Goal: Task Accomplishment & Management: Manage account settings

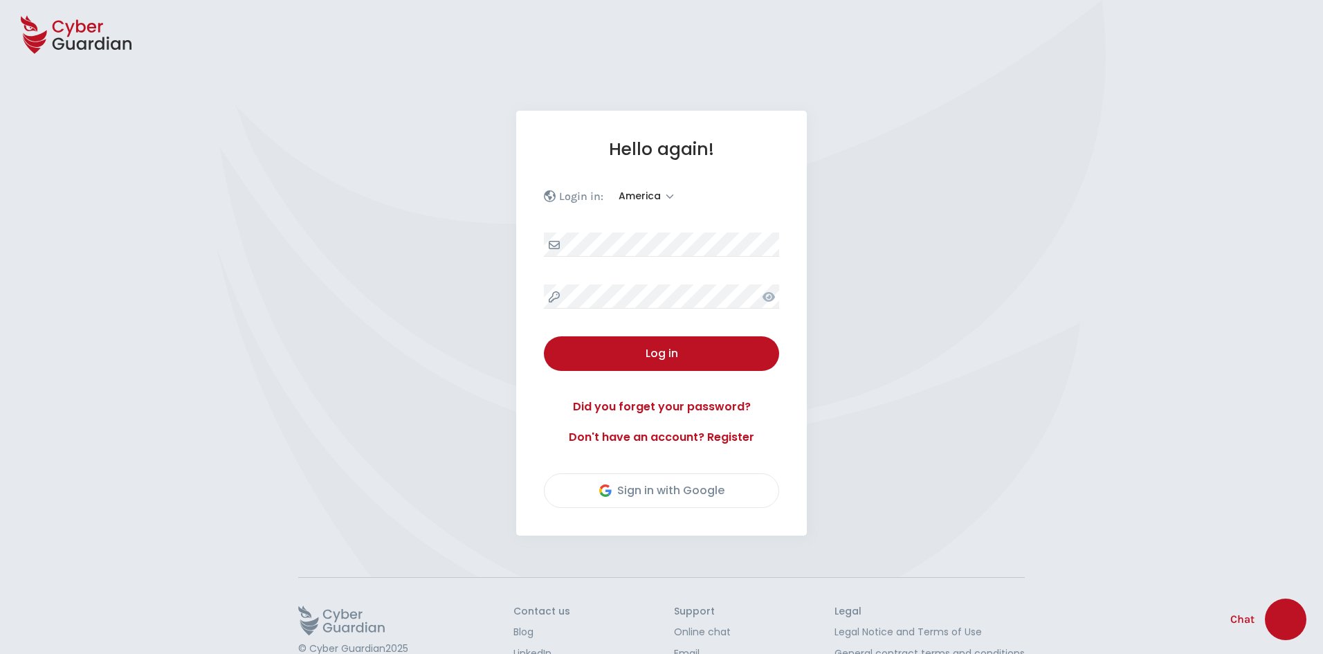
select select "America"
select select "English"
click at [698, 349] on div "Log in" at bounding box center [661, 353] width 214 height 17
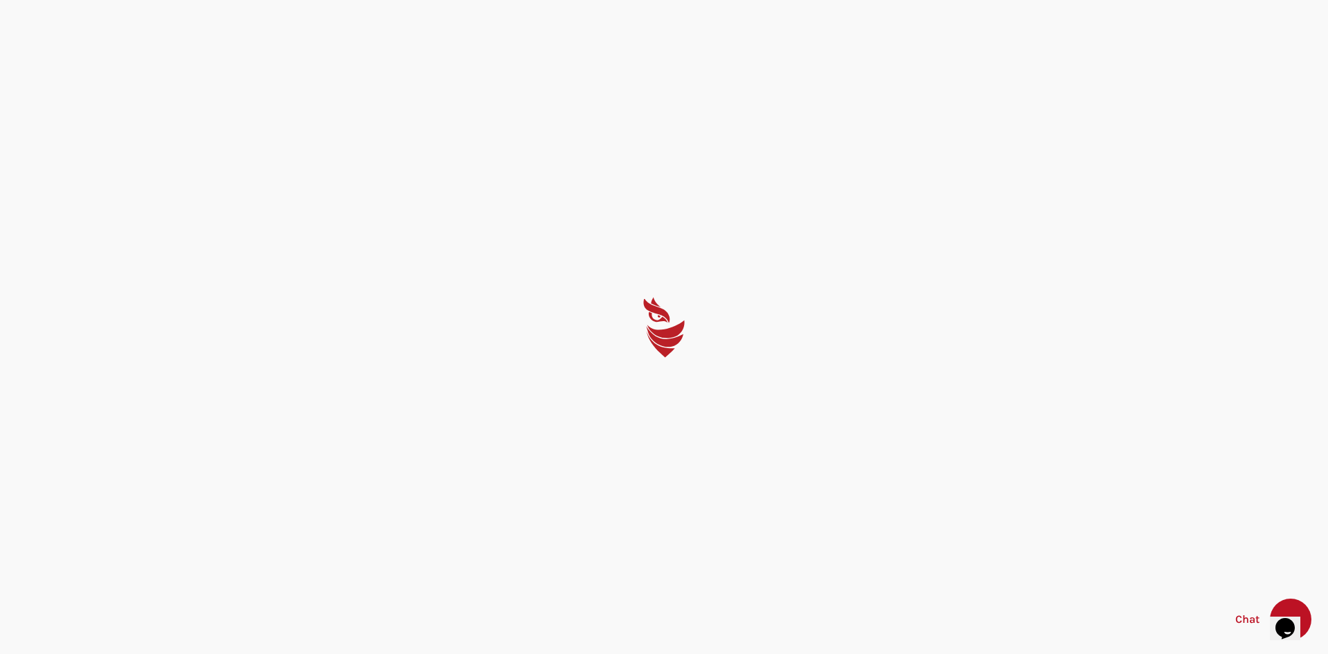
select select "English"
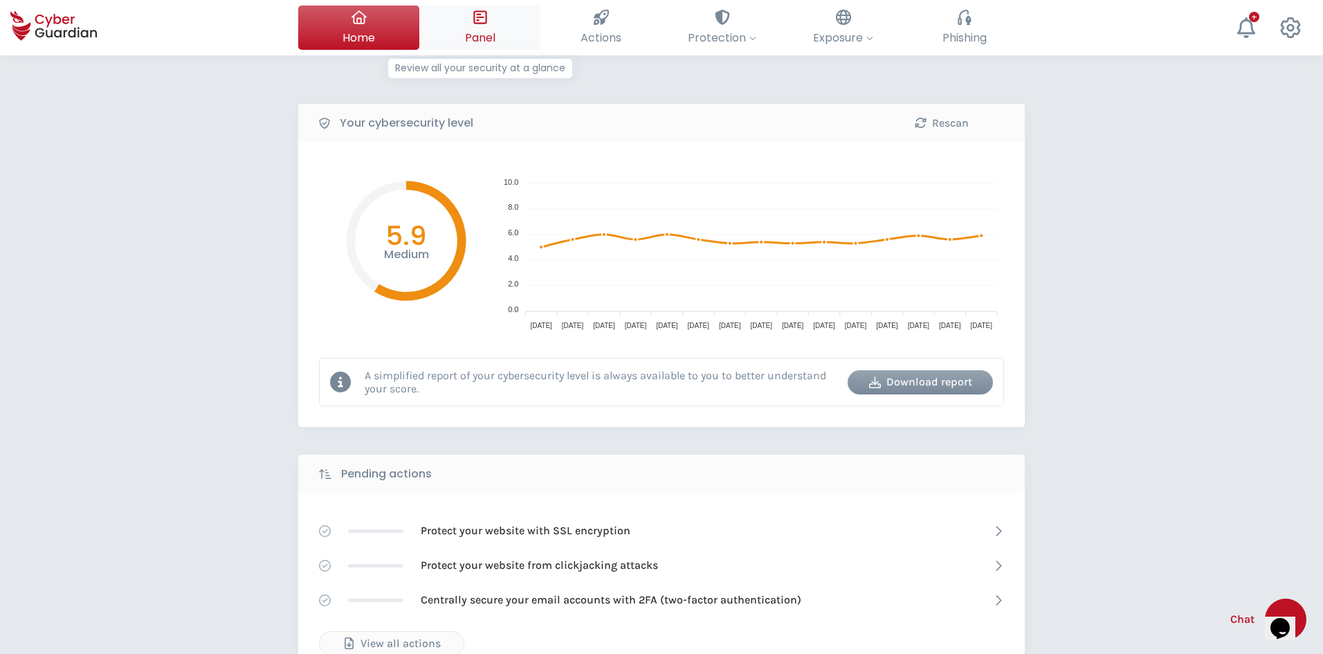
click at [469, 24] on button "Panel Review all your security at a glance" at bounding box center [479, 28] width 121 height 44
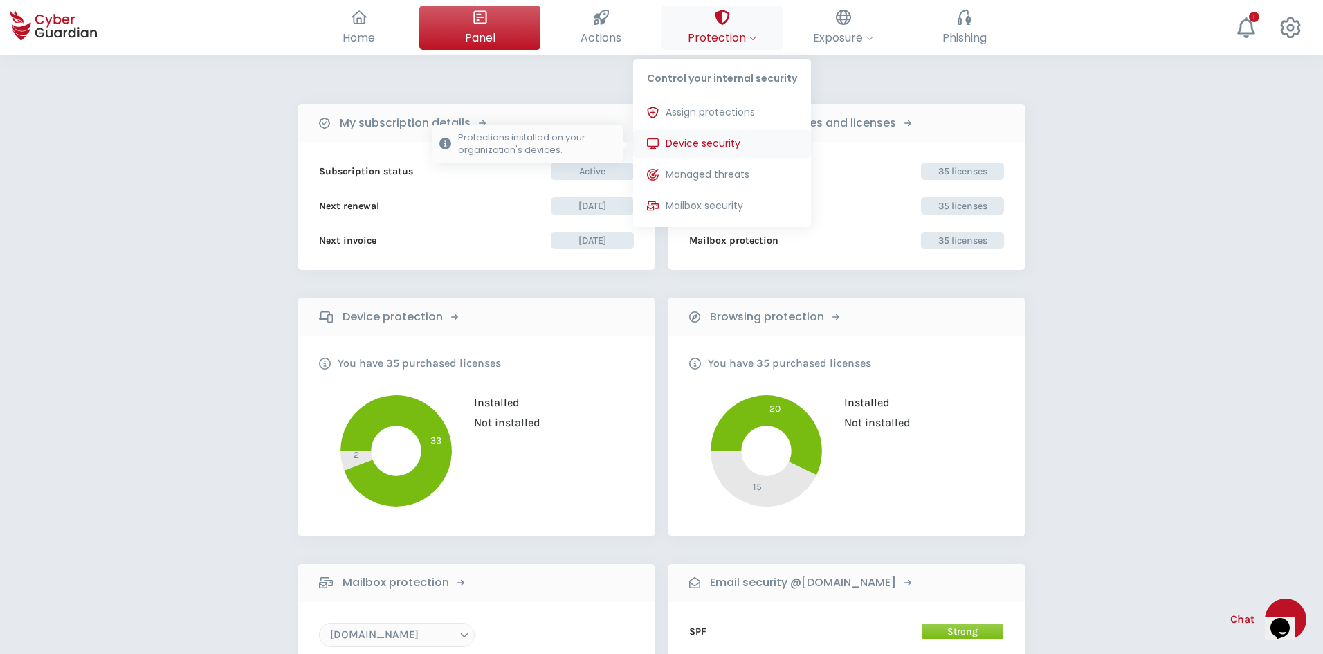
click at [722, 140] on span "Device security" at bounding box center [703, 143] width 75 height 15
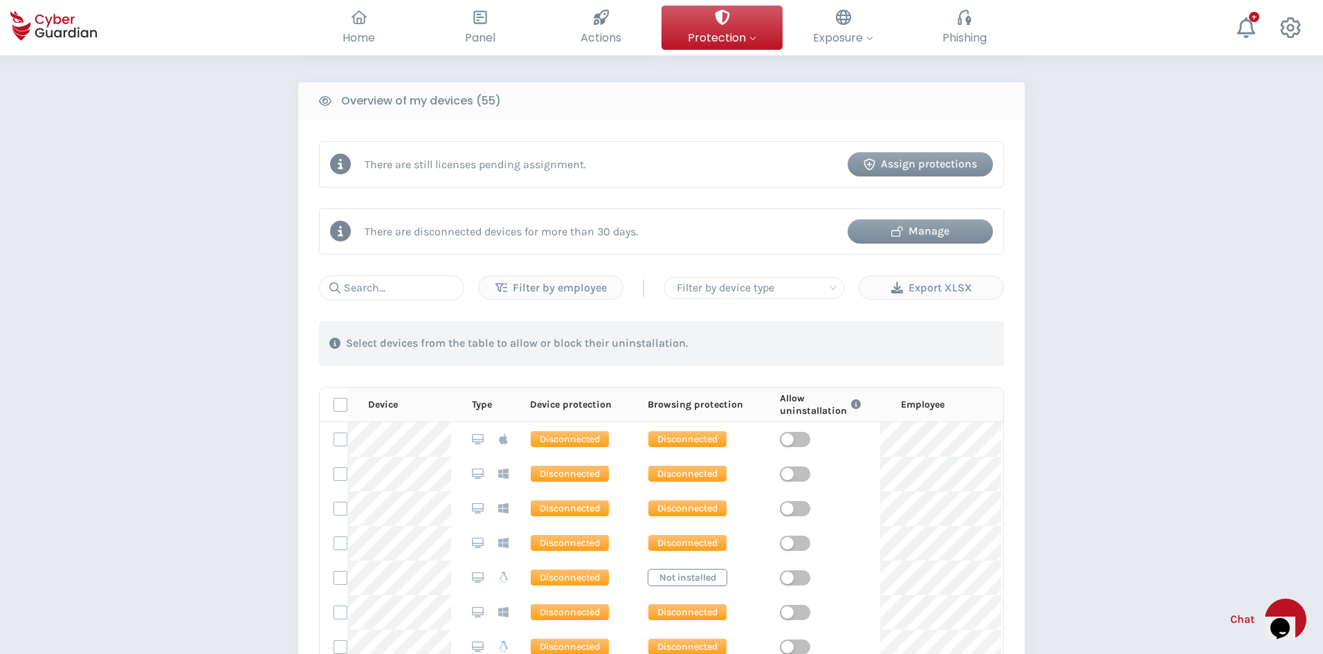
scroll to position [553, 0]
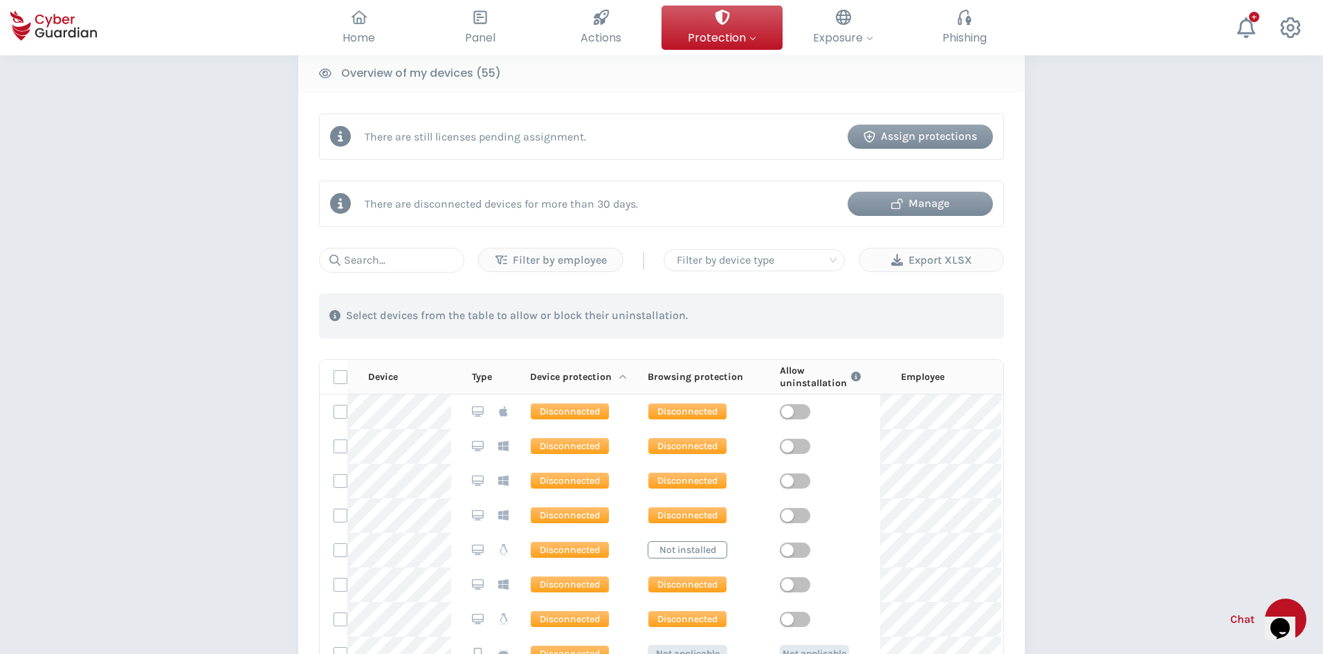
click at [621, 375] on icon at bounding box center [622, 377] width 7 height 4
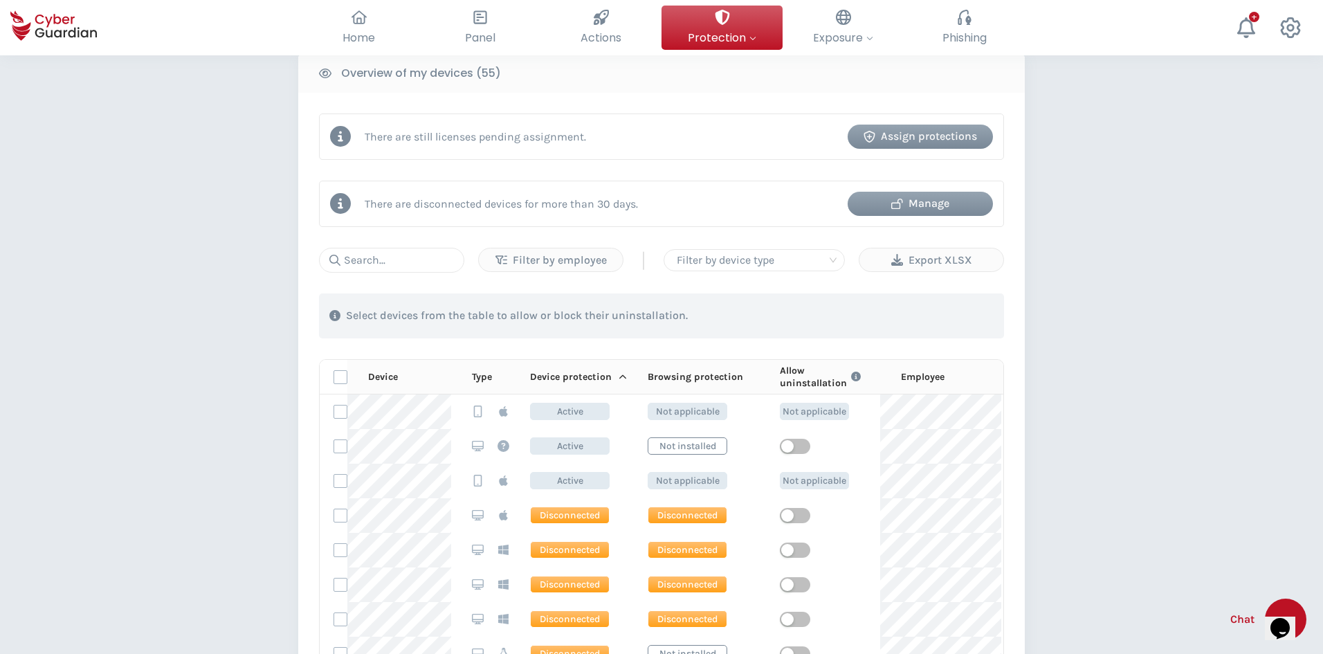
click at [905, 140] on div "Assign protections" at bounding box center [920, 136] width 125 height 17
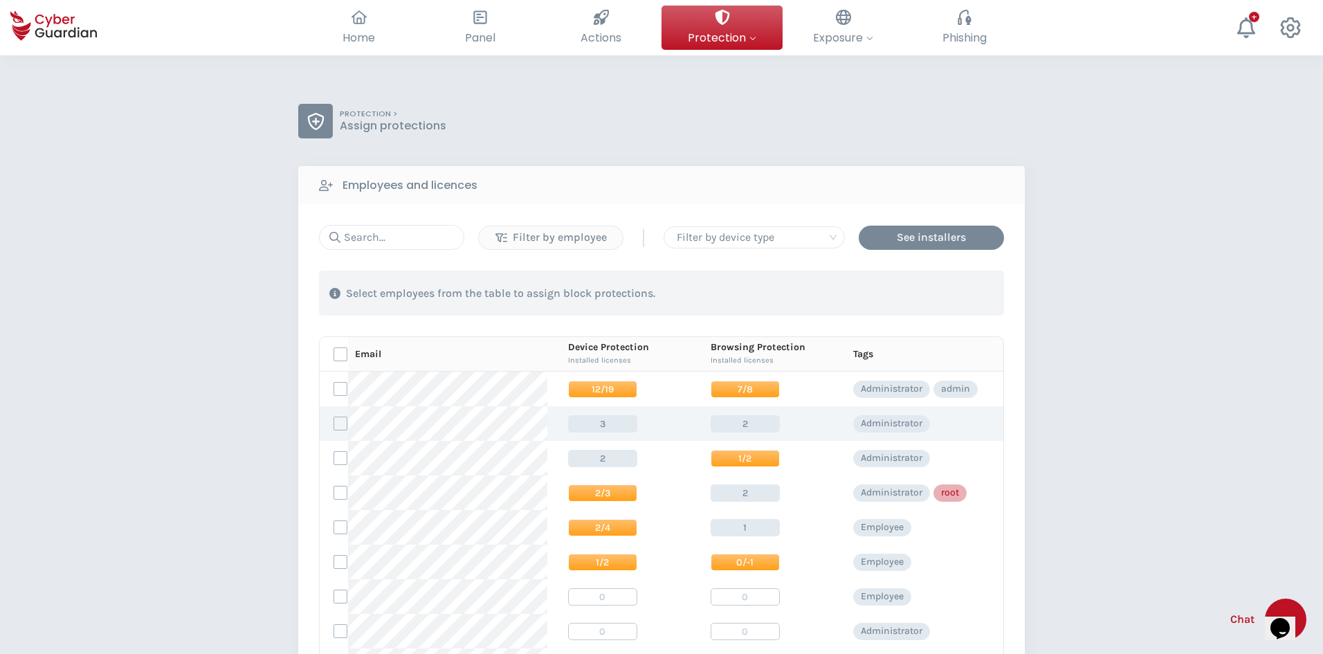
click at [344, 421] on label at bounding box center [340, 423] width 14 height 14
click at [334, 421] on input "checkbox" at bounding box center [334, 423] width 0 height 12
click at [912, 294] on div "Assign protections" at bounding box center [924, 293] width 116 height 17
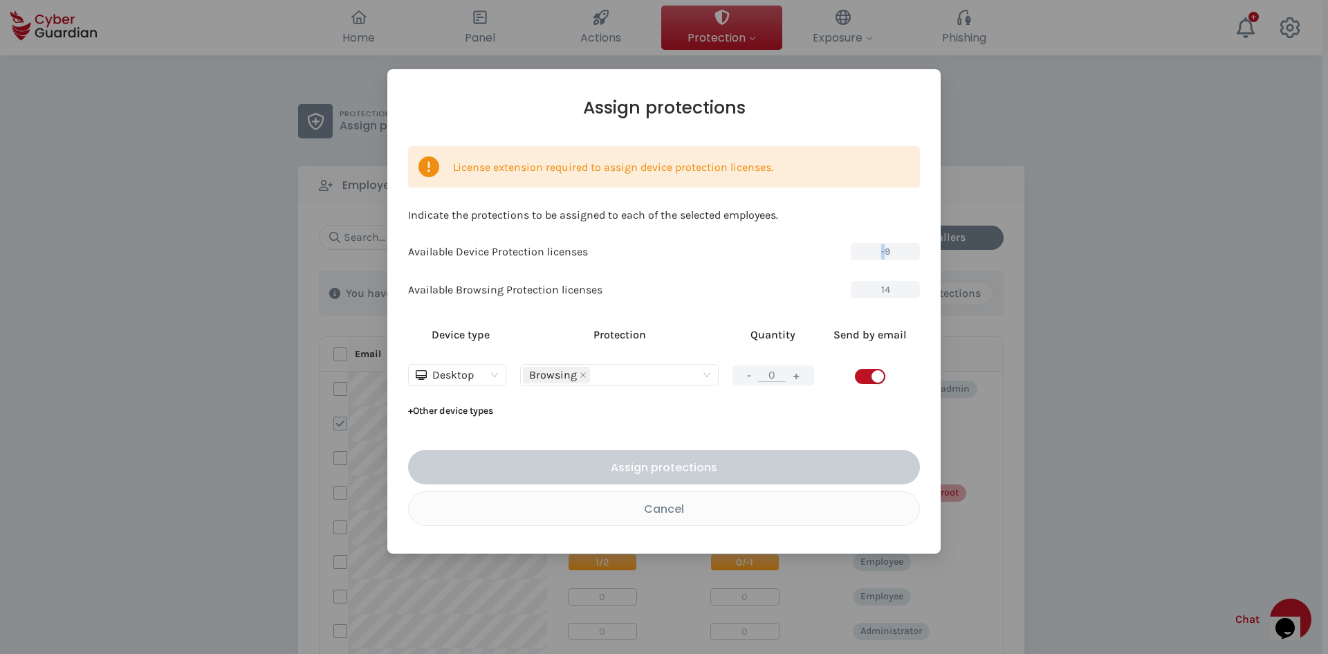
drag, startPoint x: 887, startPoint y: 250, endPoint x: 863, endPoint y: 250, distance: 24.2
click at [863, 250] on span "-9" at bounding box center [885, 251] width 69 height 17
click at [875, 250] on span "-9" at bounding box center [885, 251] width 69 height 17
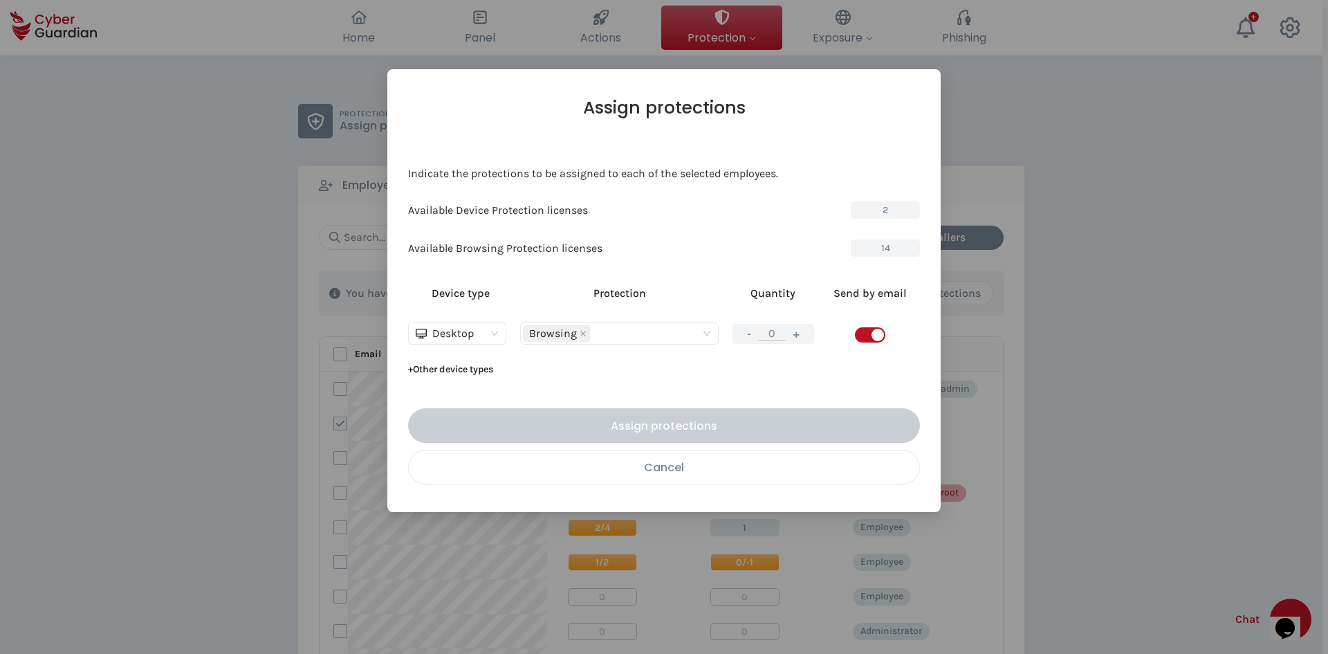
click at [678, 466] on div "Cancel" at bounding box center [664, 467] width 490 height 17
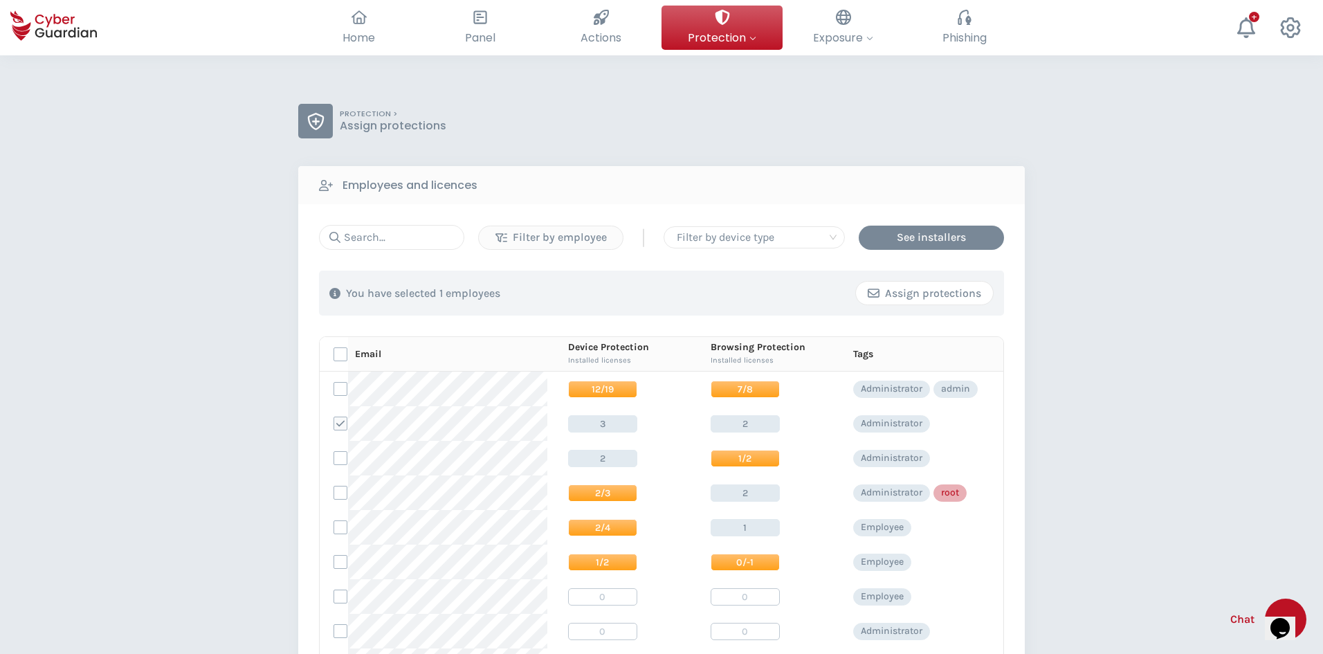
click at [877, 297] on icon "button" at bounding box center [874, 293] width 12 height 12
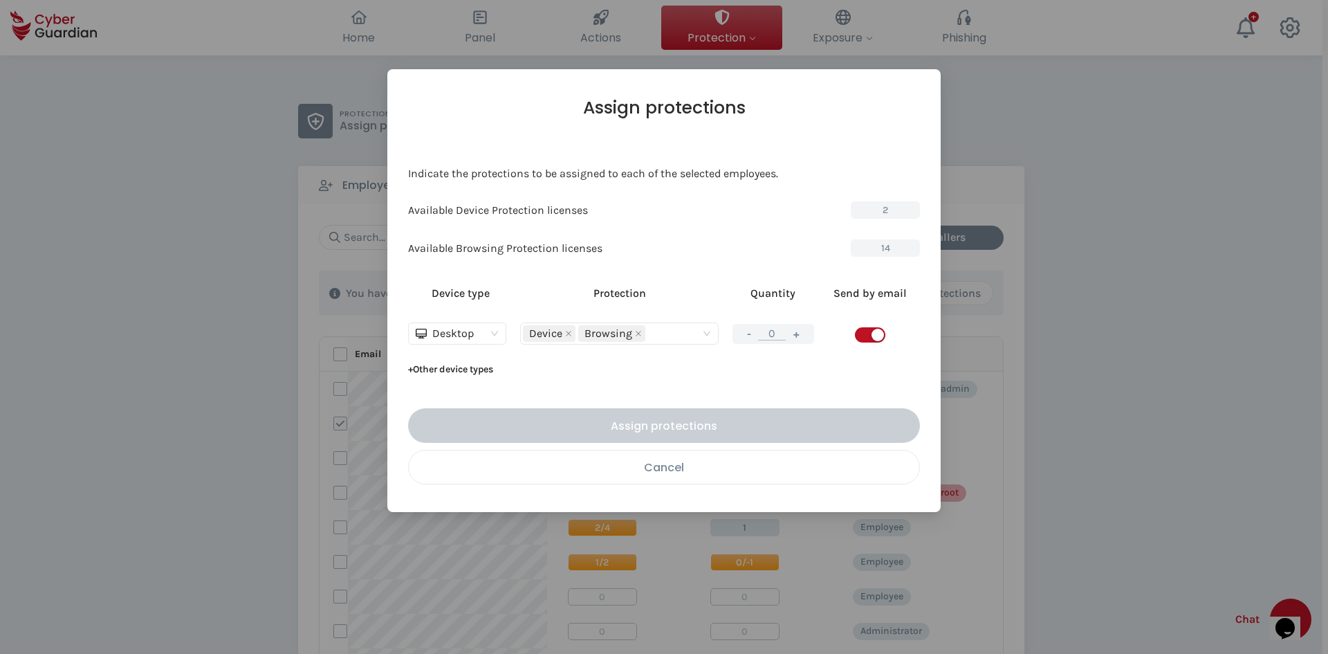
click at [695, 469] on div "Cancel" at bounding box center [664, 467] width 490 height 17
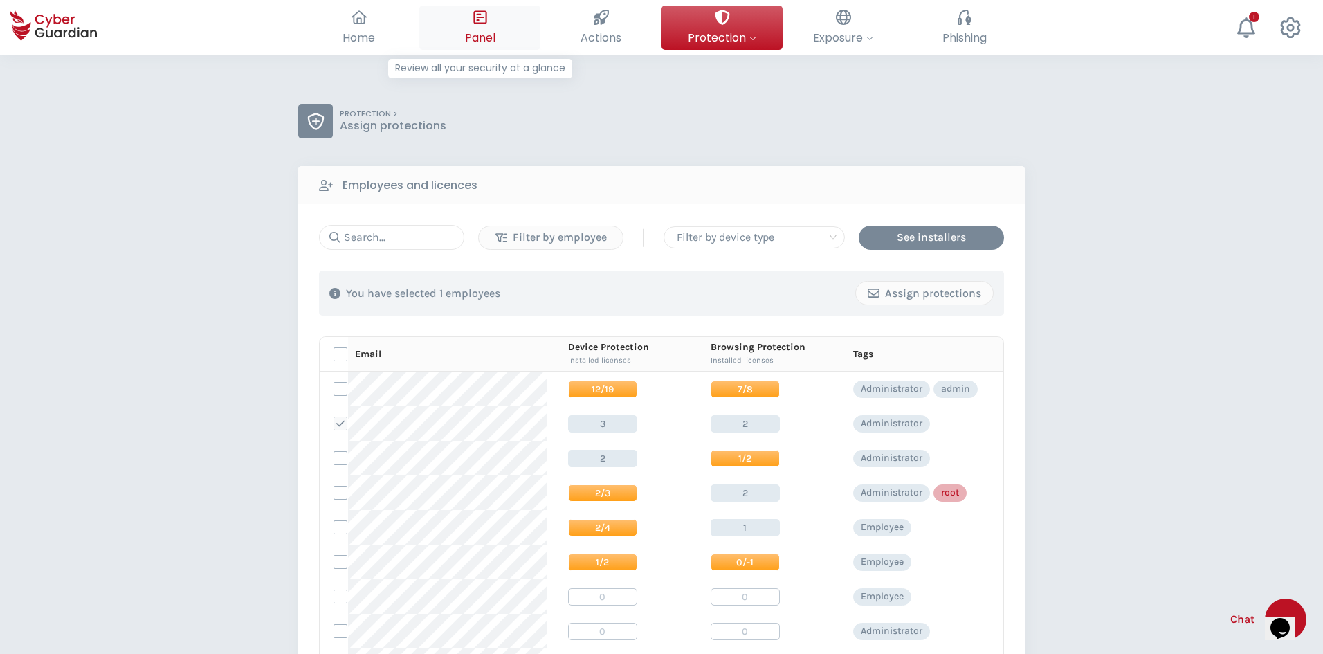
click at [488, 39] on span "Panel" at bounding box center [480, 37] width 30 height 17
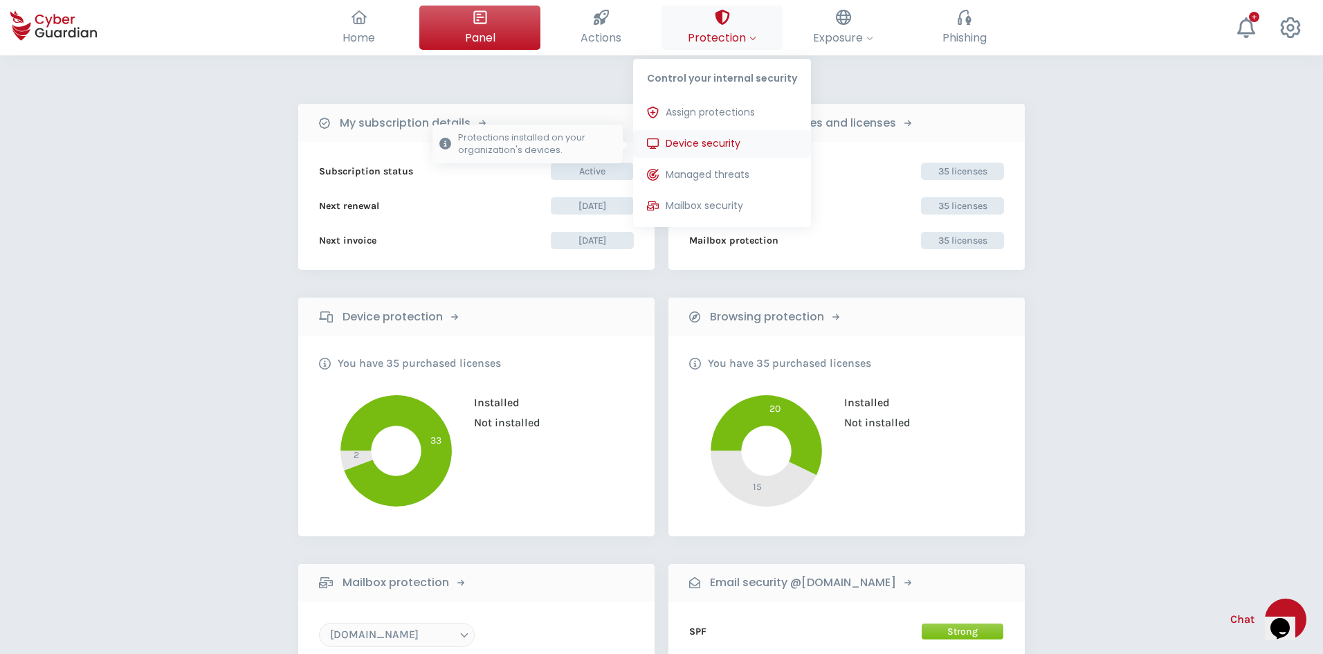
click at [714, 146] on span "Device security" at bounding box center [703, 143] width 75 height 15
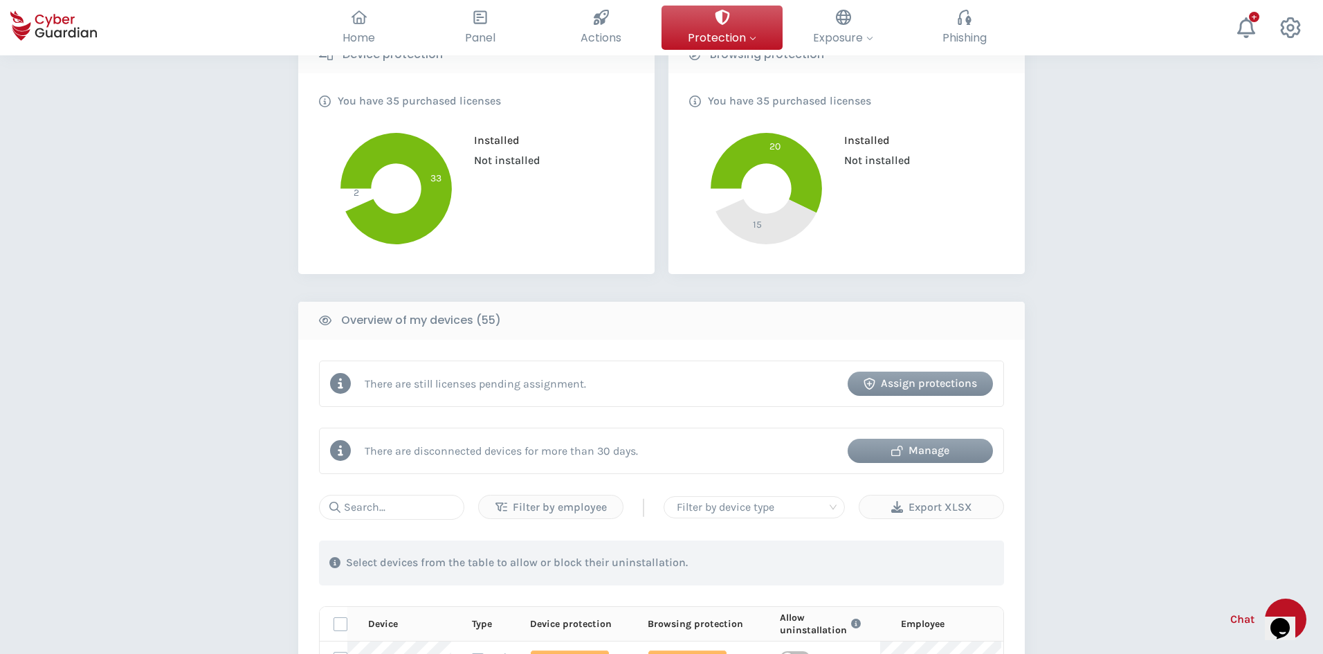
scroll to position [346, 0]
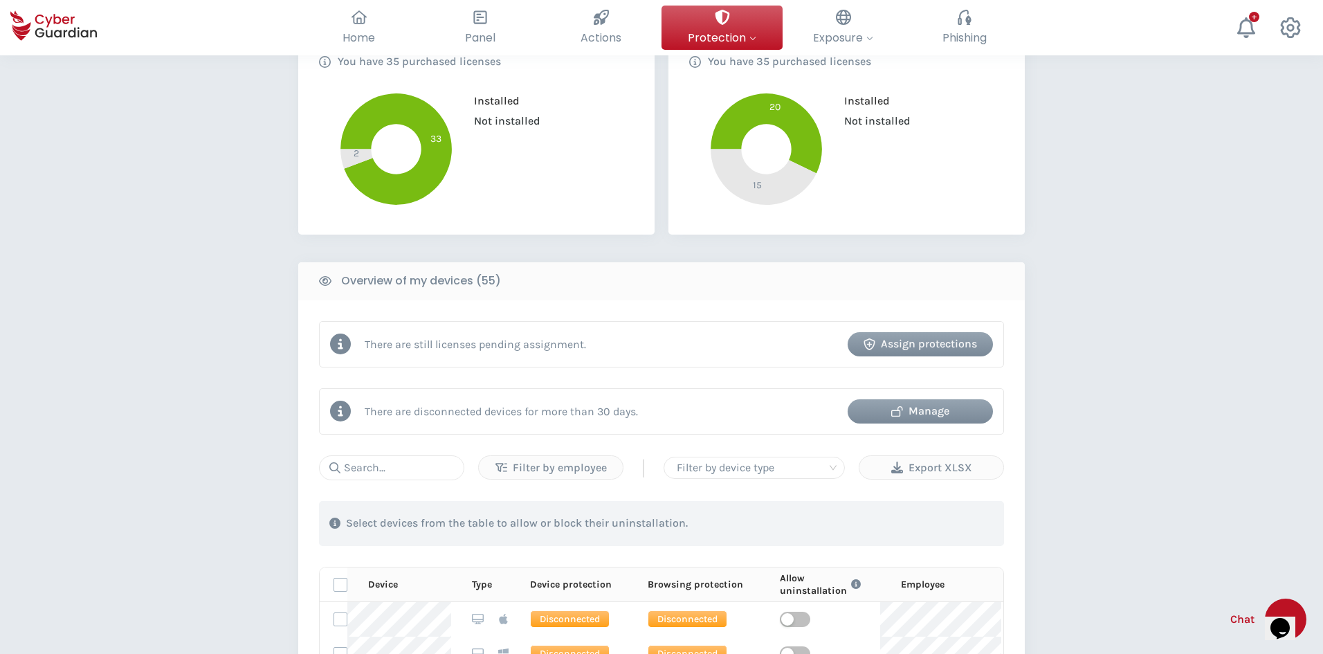
click at [923, 340] on div "Assign protections" at bounding box center [920, 344] width 125 height 17
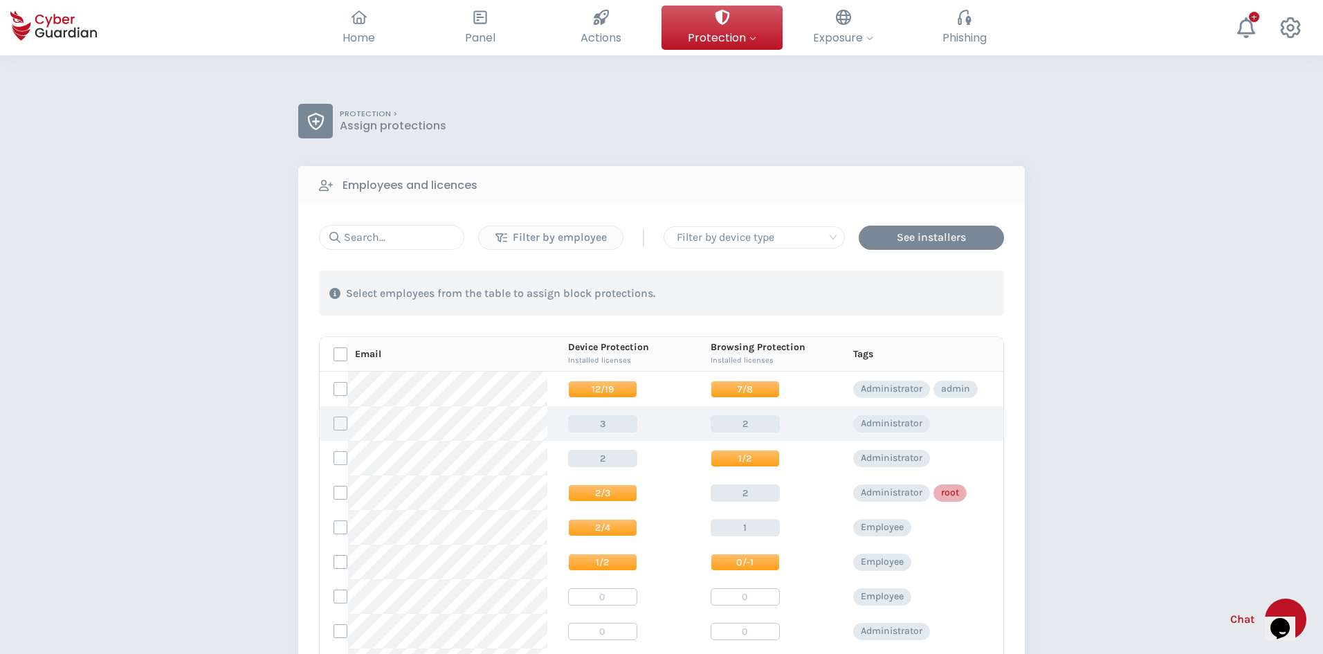
click at [338, 423] on label at bounding box center [340, 423] width 14 height 14
click at [334, 423] on input "checkbox" at bounding box center [334, 423] width 0 height 12
click at [915, 297] on div "Assign protections" at bounding box center [924, 293] width 116 height 17
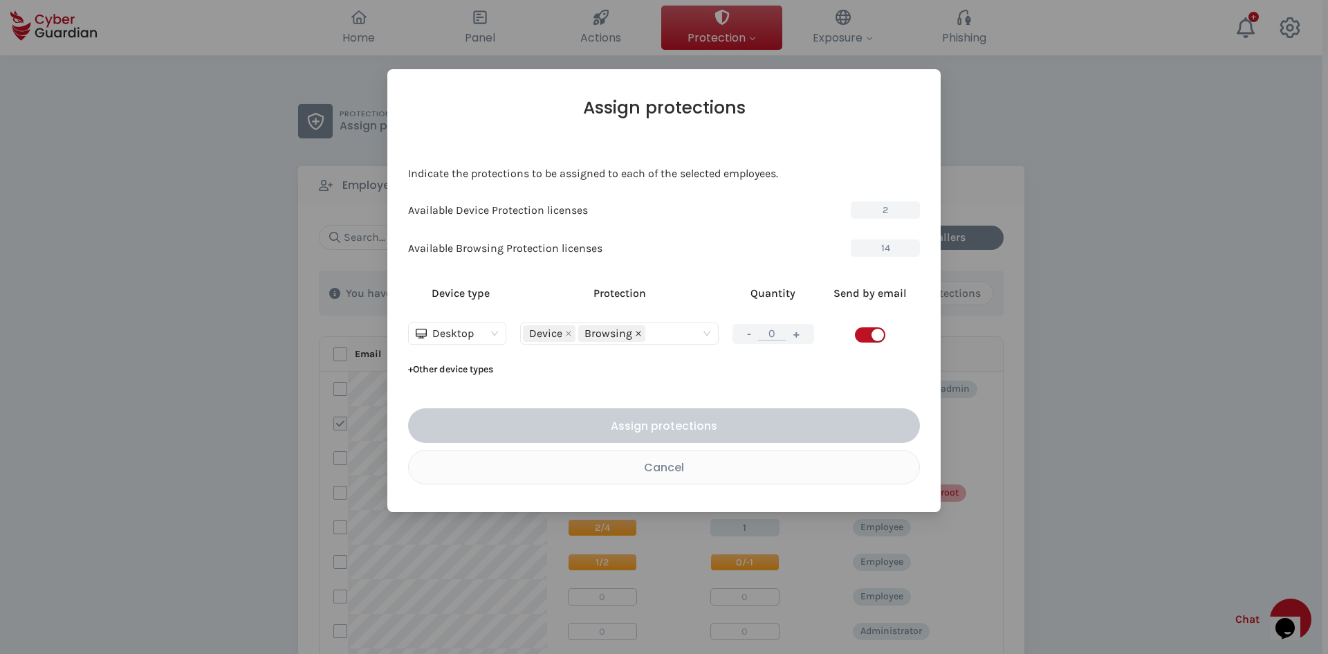
click at [638, 333] on icon "close" at bounding box center [639, 334] width 6 height 6
click at [798, 336] on button "+" at bounding box center [796, 333] width 17 height 17
type input "2"
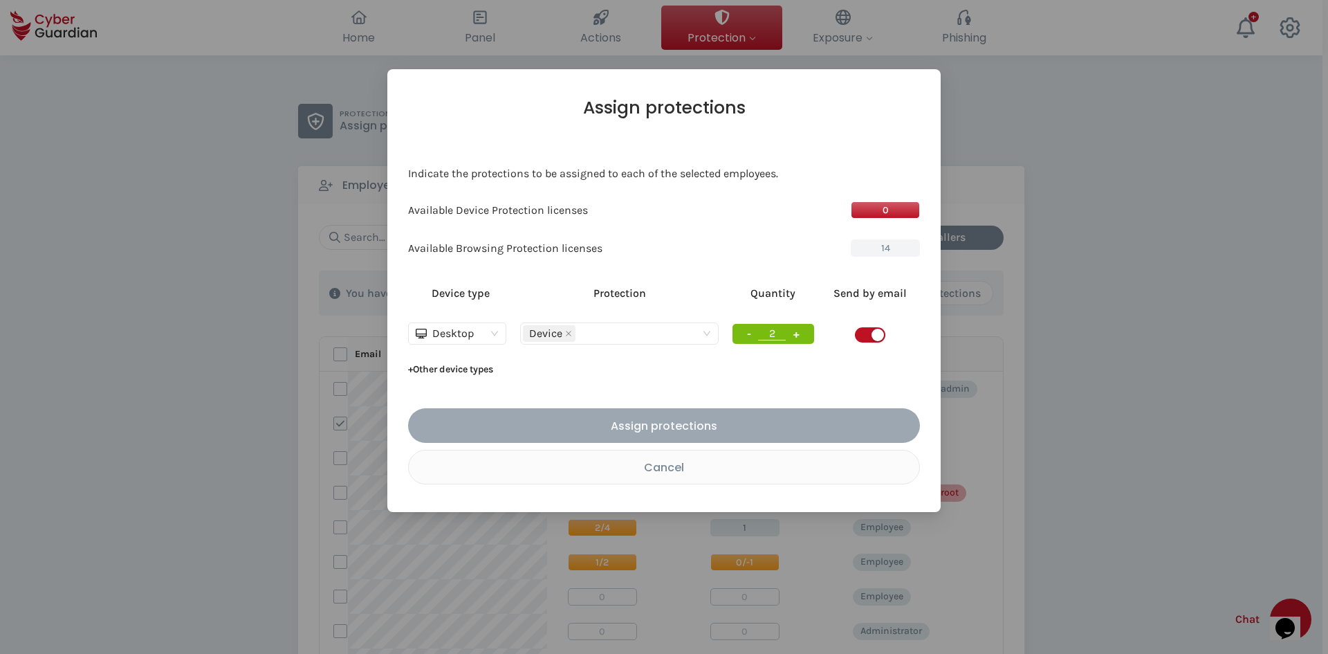
click at [738, 423] on div "Assign protections" at bounding box center [664, 425] width 491 height 17
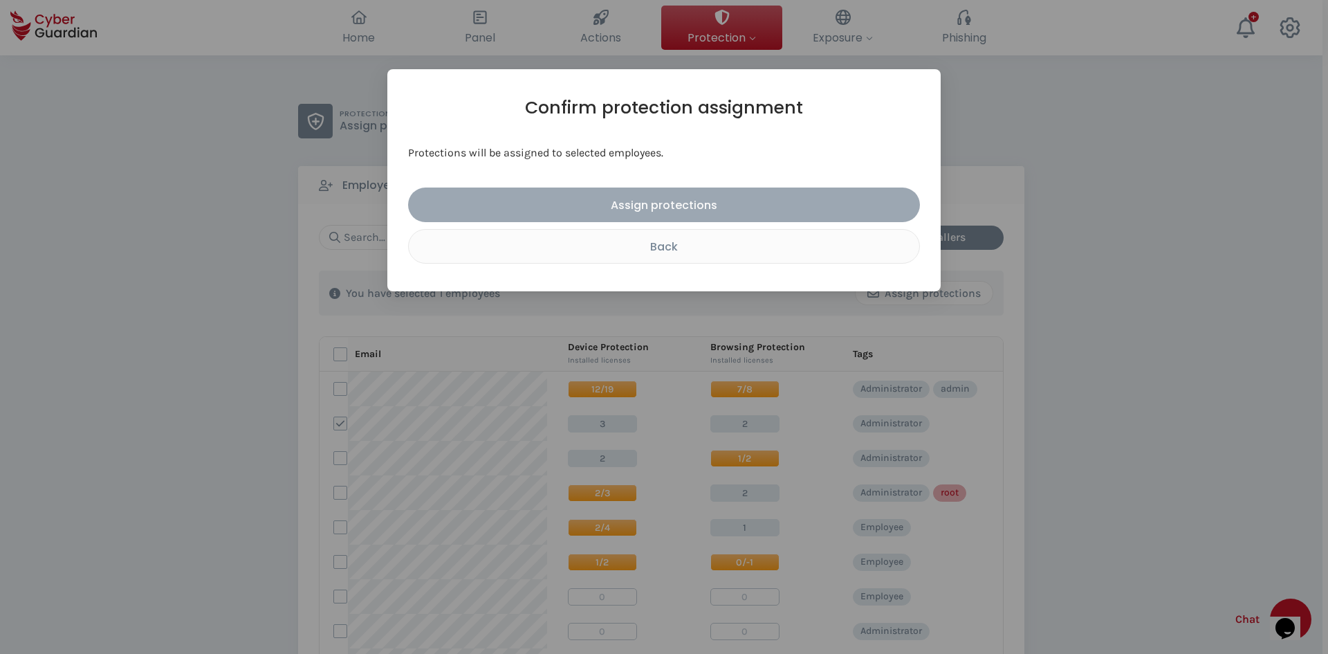
click at [719, 204] on div "Assign protections" at bounding box center [664, 204] width 491 height 17
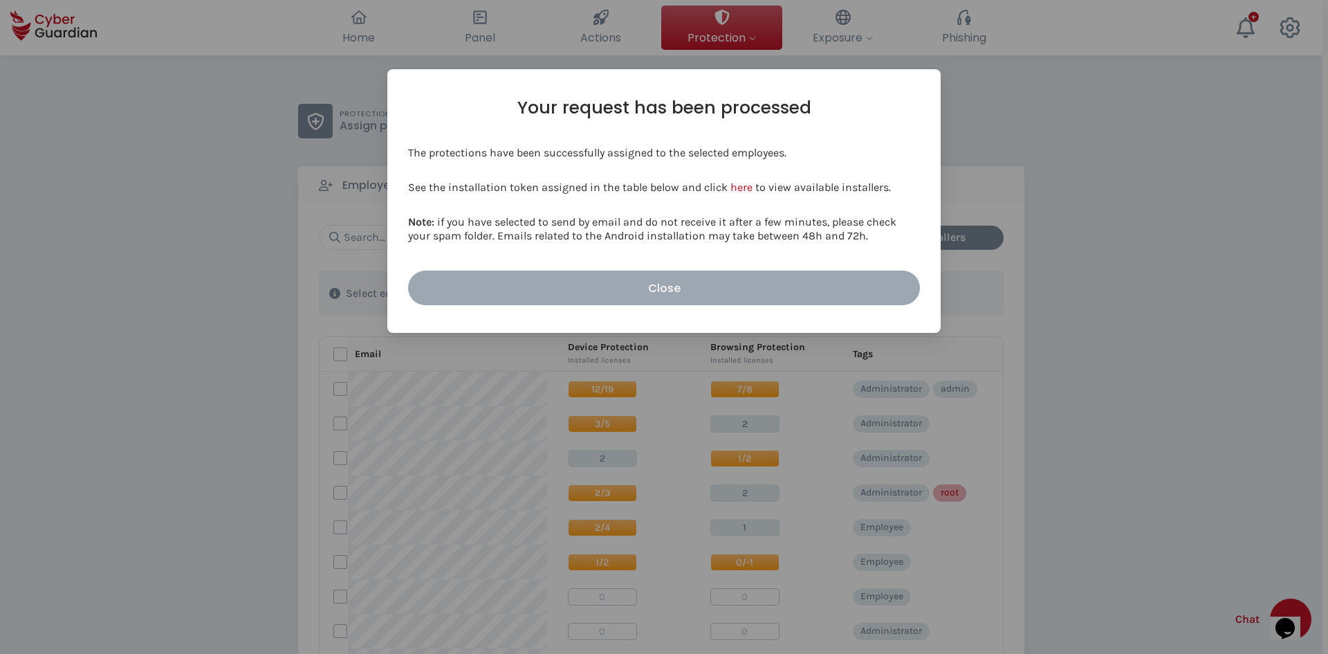
click at [691, 286] on div "Close" at bounding box center [664, 288] width 491 height 17
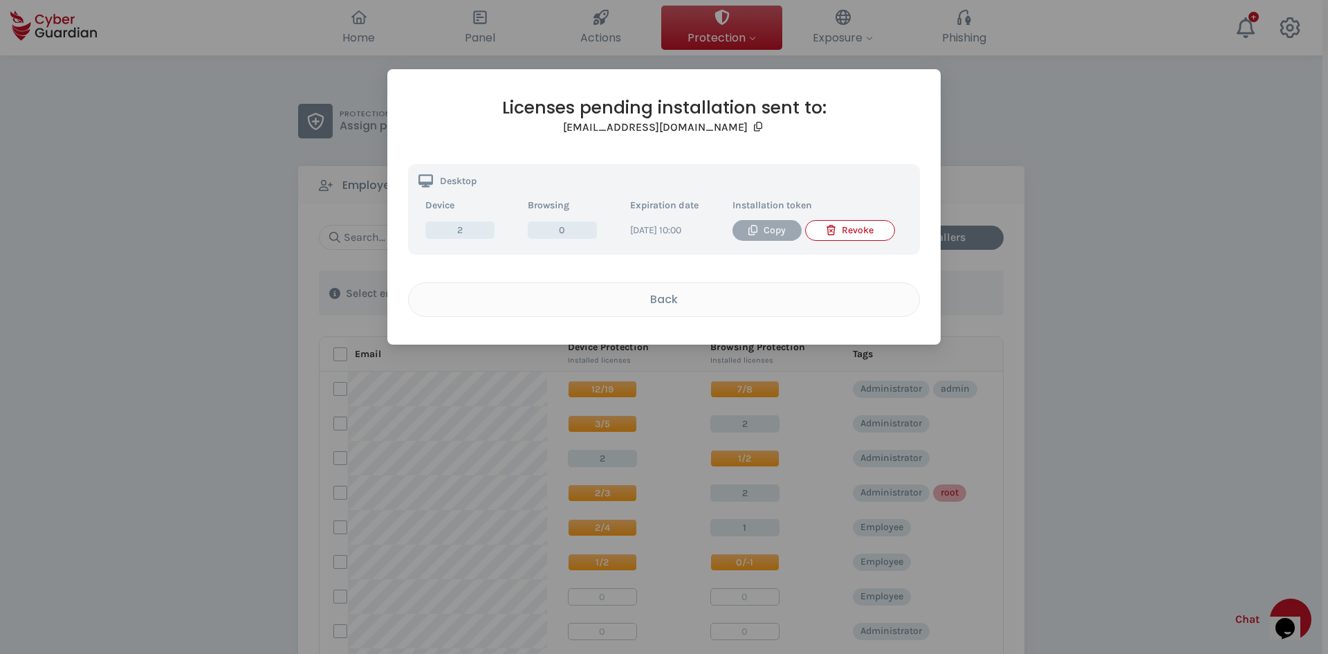
click at [758, 239] on button "Copy" at bounding box center [767, 230] width 69 height 21
click at [664, 296] on div "Back" at bounding box center [664, 299] width 490 height 17
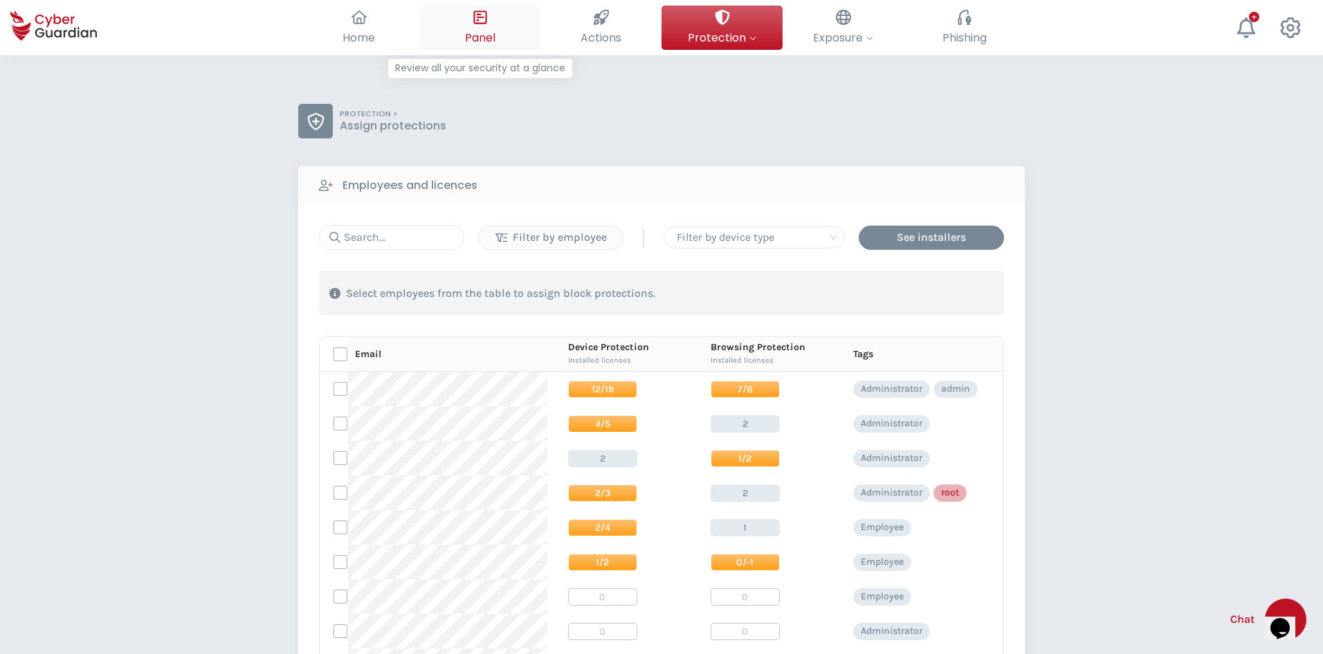
click at [479, 24] on icon at bounding box center [480, 17] width 15 height 15
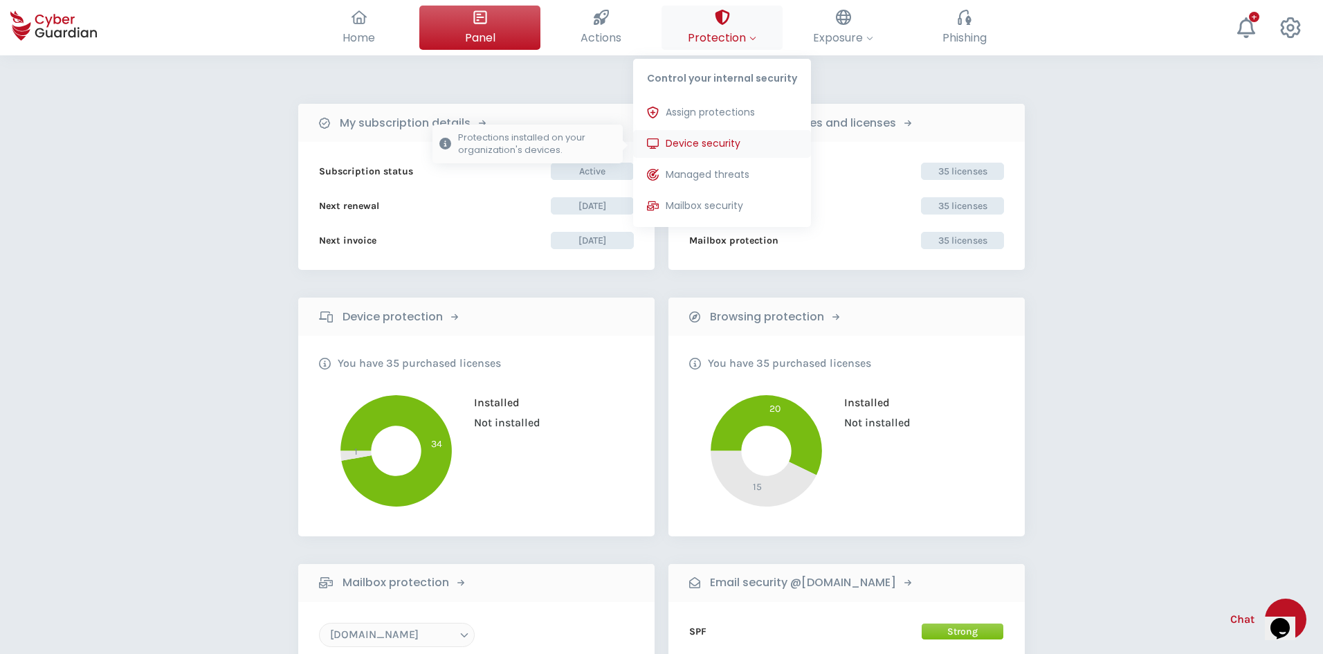
click at [744, 147] on button "Device security Protections installed on your organization's devices." at bounding box center [722, 144] width 178 height 28
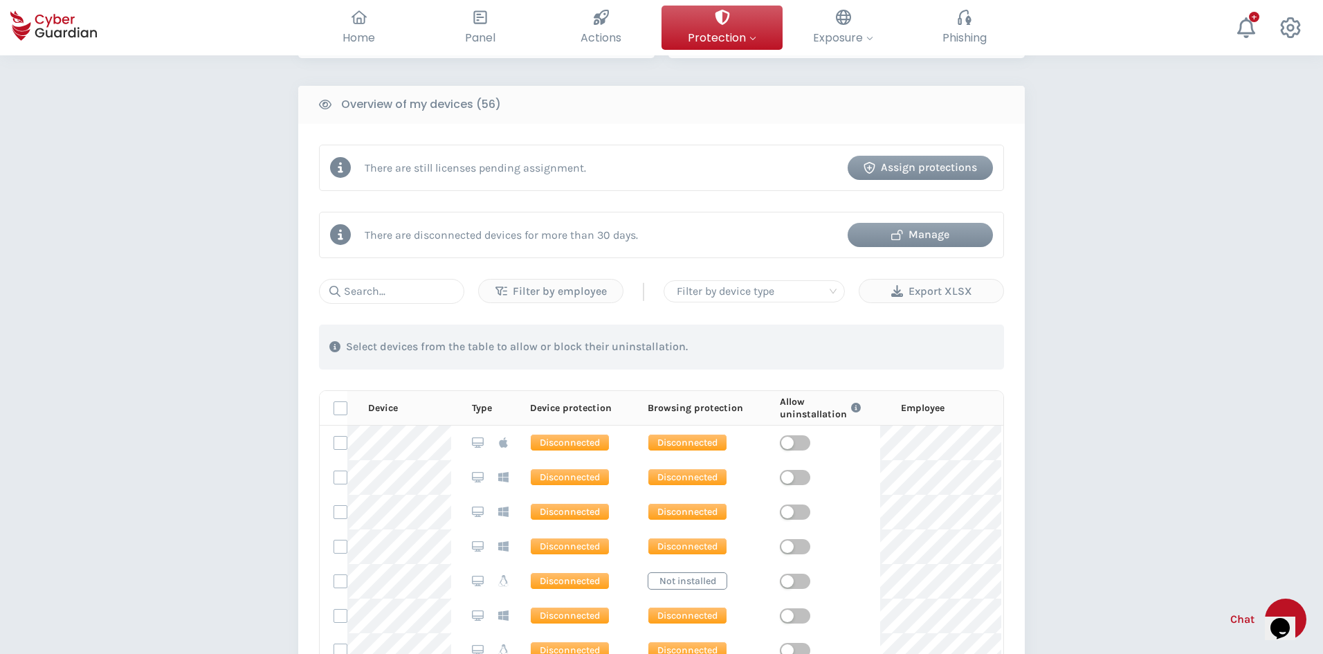
scroll to position [553, 0]
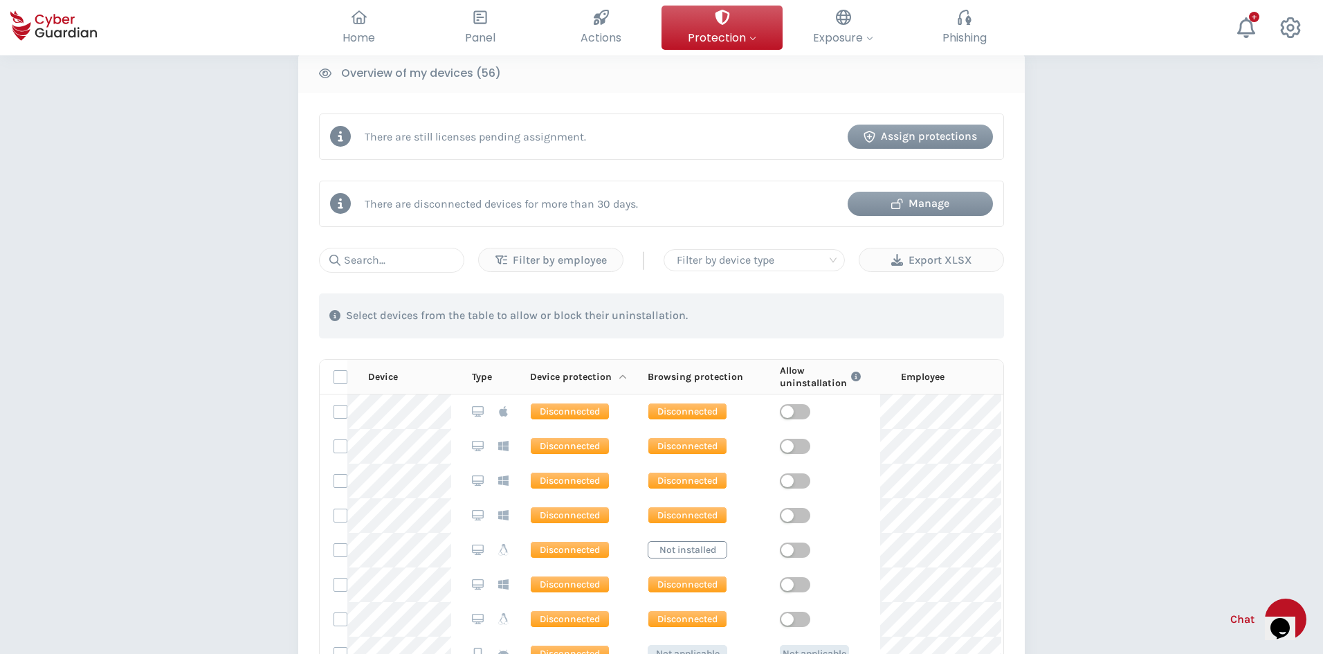
click at [616, 376] on div "Device protection" at bounding box center [578, 377] width 97 height 12
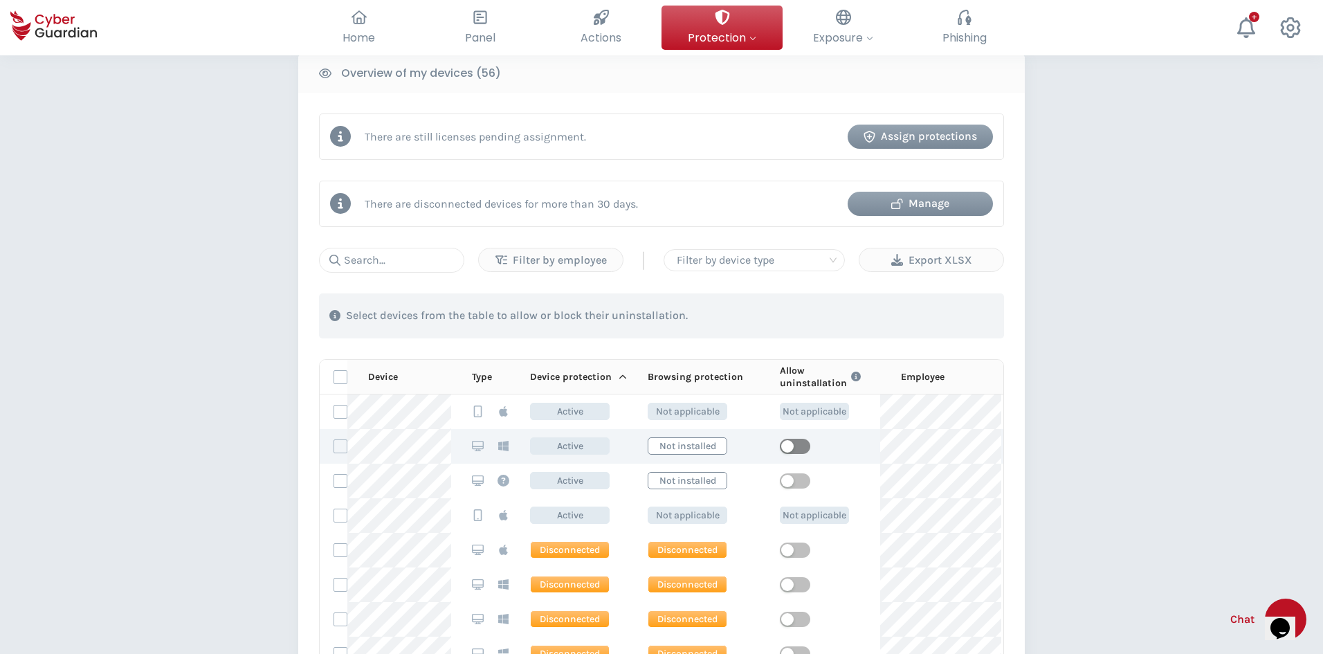
click at [796, 450] on span "button" at bounding box center [795, 446] width 30 height 15
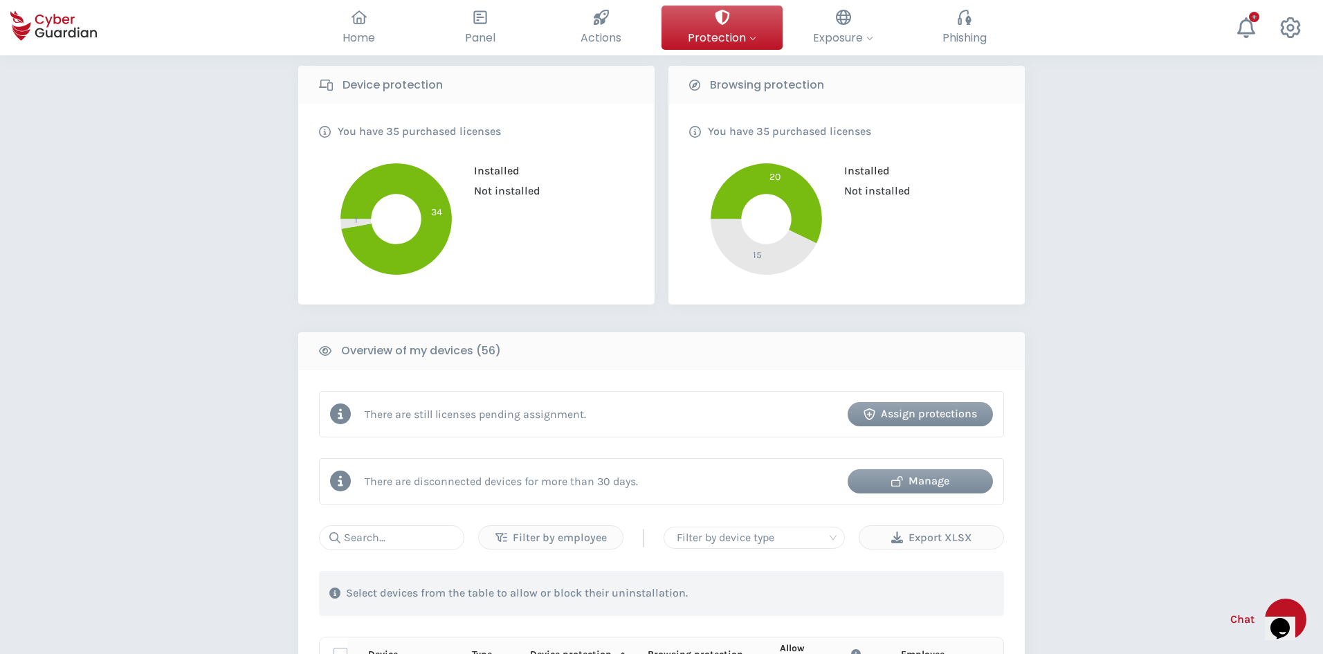
scroll to position [277, 0]
